Goal: Task Accomplishment & Management: Use online tool/utility

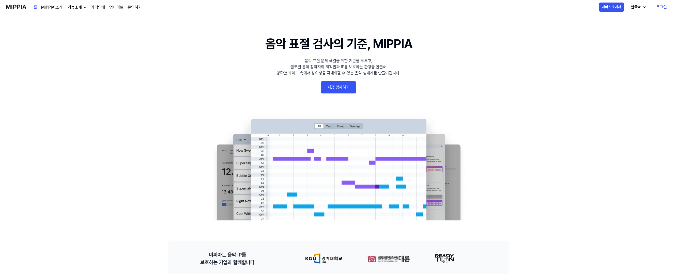
click at [337, 87] on link "지금 검사하기" at bounding box center [339, 87] width 36 height 12
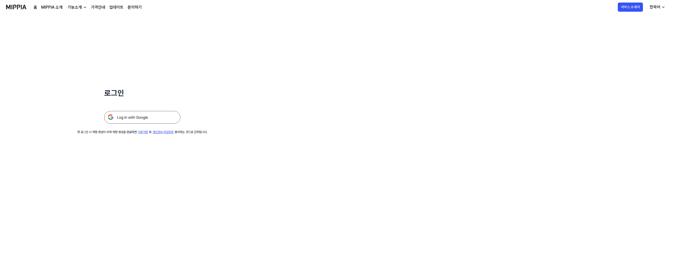
click at [158, 119] on img at bounding box center [142, 117] width 76 height 13
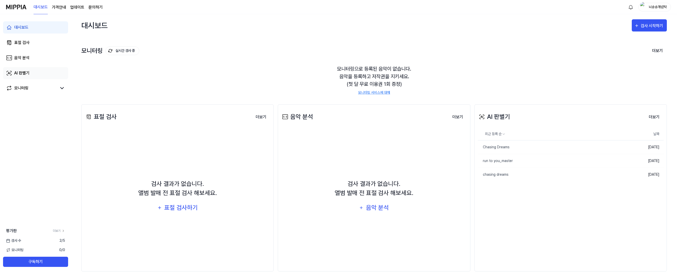
click at [43, 69] on link "AI 판별기" at bounding box center [35, 73] width 65 height 12
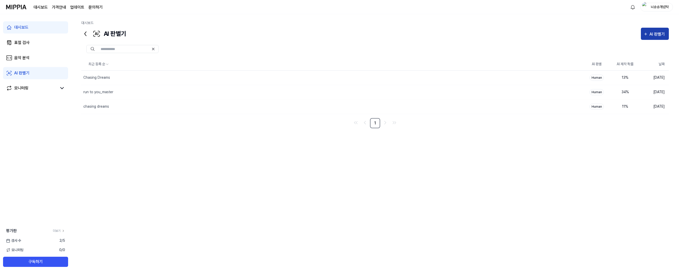
click at [652, 35] on div "AI 판별기" at bounding box center [658, 34] width 17 height 7
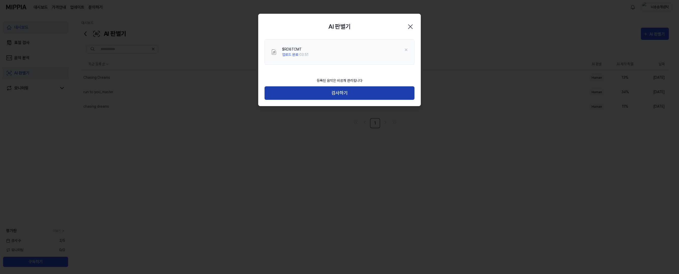
click at [379, 97] on button "검사하기" at bounding box center [340, 92] width 150 height 13
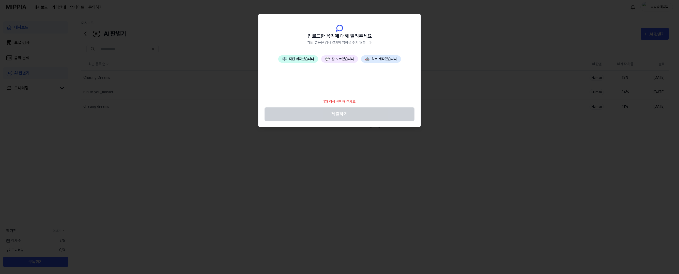
click at [300, 61] on button "🎼 직접 제작했습니다" at bounding box center [298, 58] width 40 height 7
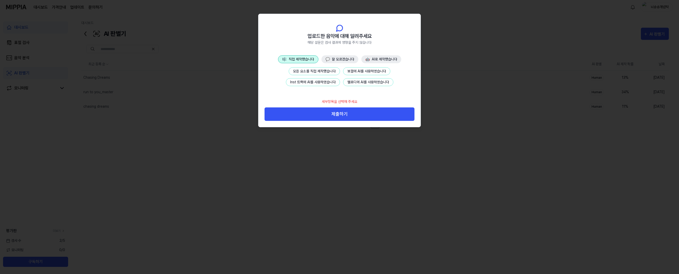
click at [358, 70] on button "보컬에 AI를 사용하였습니다" at bounding box center [366, 71] width 47 height 8
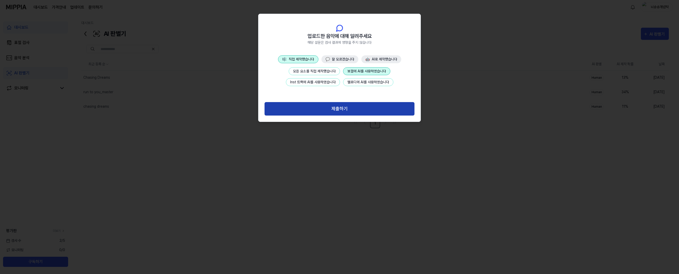
click at [337, 111] on button "제출하기" at bounding box center [340, 108] width 150 height 13
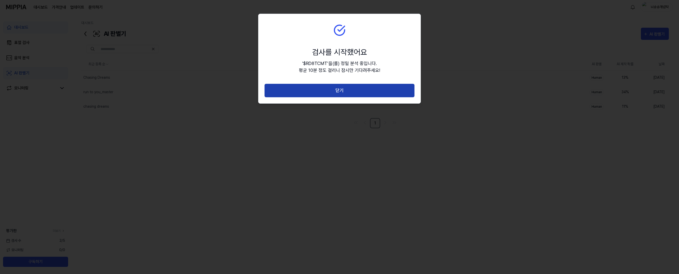
click at [327, 92] on button "닫기" at bounding box center [340, 90] width 150 height 13
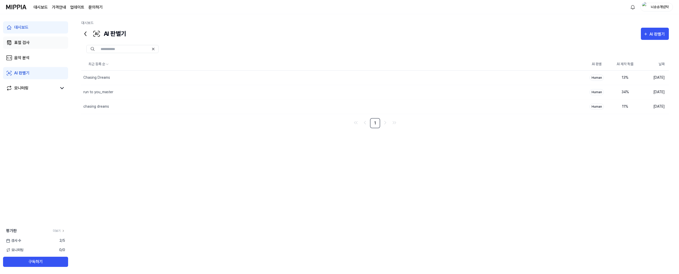
click at [37, 47] on link "표절 검사" at bounding box center [35, 43] width 65 height 12
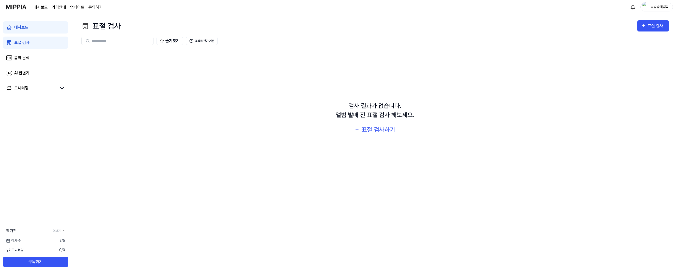
click at [381, 133] on div "표절 검사하기" at bounding box center [378, 130] width 35 height 10
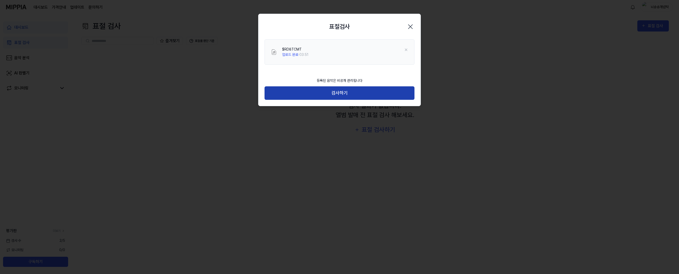
click at [363, 92] on button "검사하기" at bounding box center [340, 92] width 150 height 13
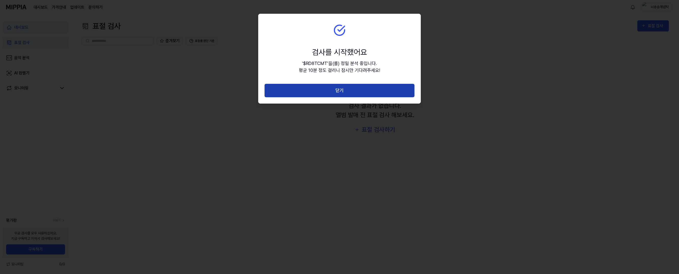
click at [313, 92] on button "닫기" at bounding box center [340, 90] width 150 height 13
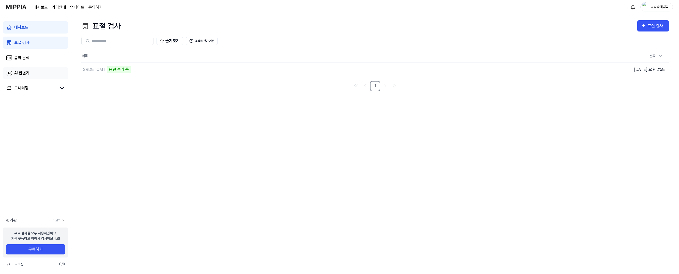
click at [33, 73] on link "AI 판별기" at bounding box center [35, 73] width 65 height 12
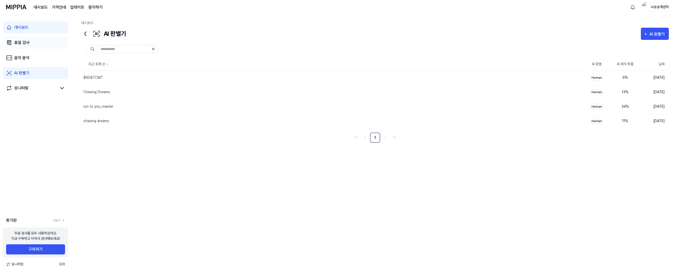
click at [36, 43] on link "표절 검사" at bounding box center [35, 43] width 65 height 12
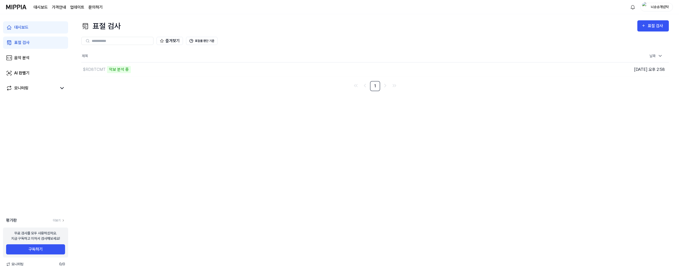
click at [183, 94] on div "표절 검사 표절 검사 표절 검사 음악 분석 AI 판별기 즐겨찾기 표절률 판단 기준 제목 날짜 $RD8TCMT 악보 분석 중 이동하기 [DATE…" at bounding box center [375, 144] width 608 height 260
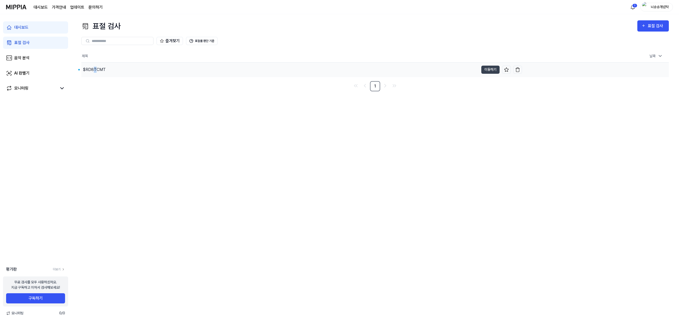
click at [94, 71] on div "$RD8TCMT" at bounding box center [94, 70] width 23 height 6
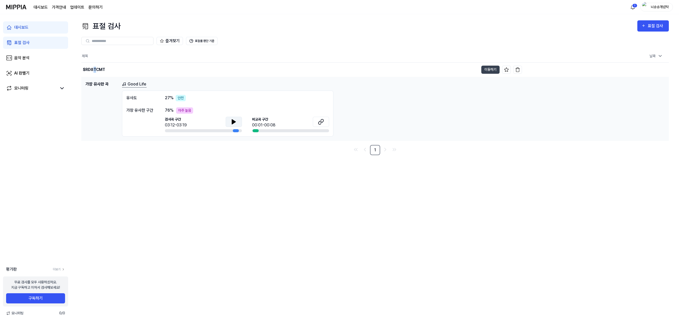
click at [232, 123] on icon at bounding box center [234, 122] width 4 height 5
click at [232, 123] on icon at bounding box center [232, 122] width 1 height 4
click at [265, 125] on div "00:01-00:08" at bounding box center [263, 125] width 23 height 6
click at [318, 125] on button at bounding box center [321, 122] width 16 height 10
click at [282, 199] on div "표절 검사 표절 검사 표절 검사 음악 분석 AI 판별기 즐겨찾기 표절률 판단 기준 제목 날짜 $RD8TCMT 이동하기 [DATE] 오후 2:5…" at bounding box center [375, 168] width 608 height 309
